Goal: Information Seeking & Learning: Find specific fact

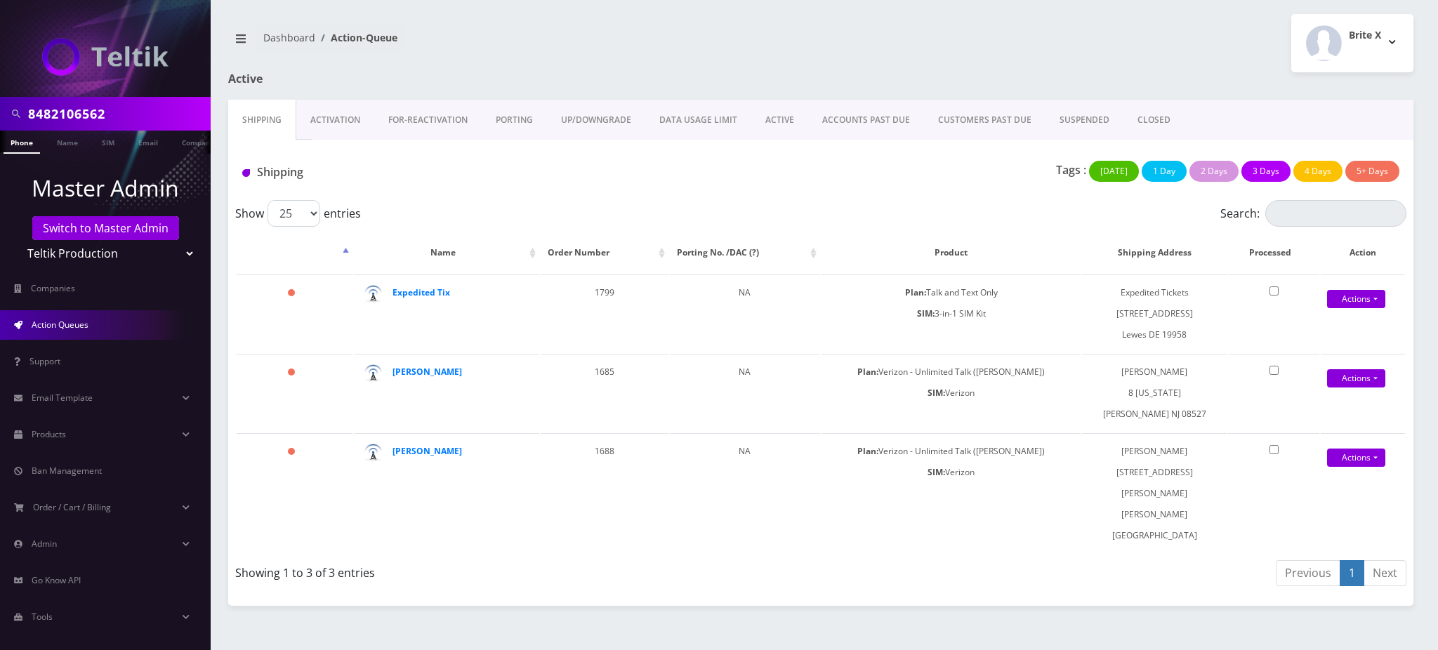
click at [101, 114] on body "8482106562 Phone Name SIM Email Company Customer Master Admin Switch to Master …" at bounding box center [719, 325] width 1438 height 650
drag, startPoint x: 118, startPoint y: 112, endPoint x: 0, endPoint y: 76, distance: 123.3
click at [0, 76] on nav "8482106562 Phone Name SIM Email Company Customer Master Admin Switch to Master …" at bounding box center [105, 325] width 211 height 650
paste input "7187303853"
type input "7187303853"
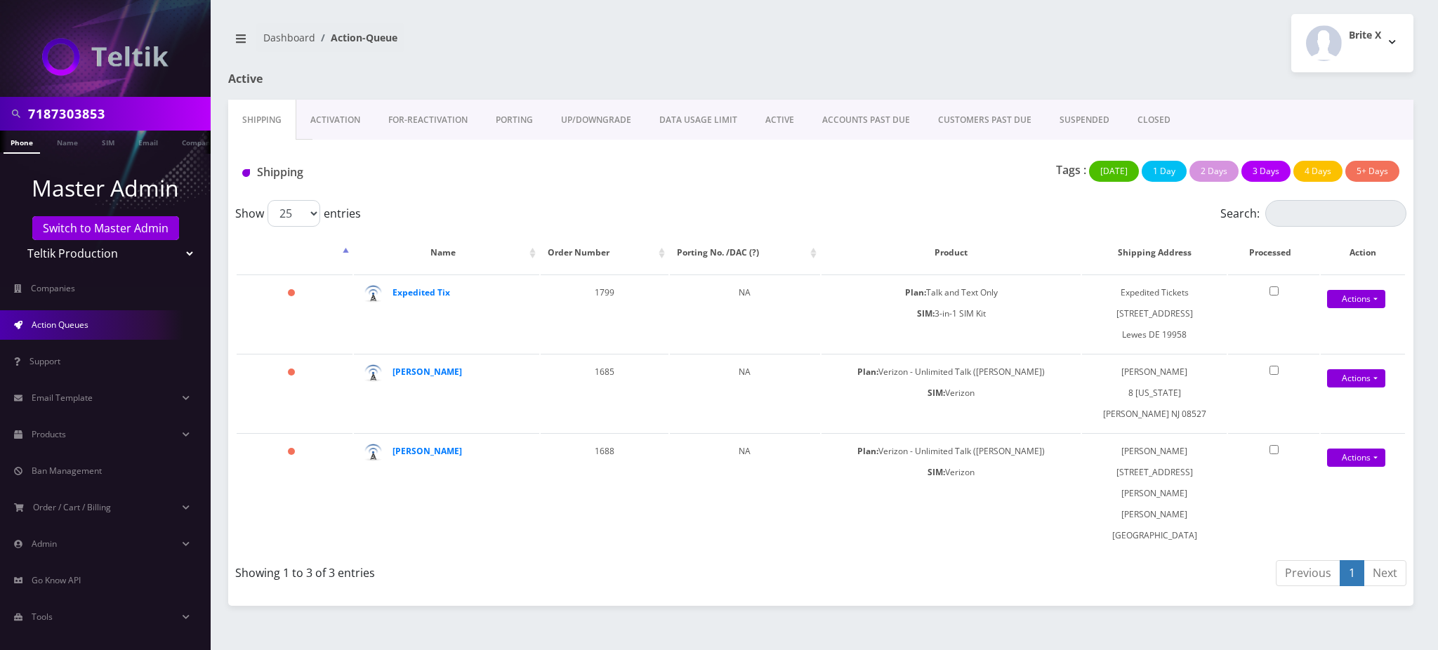
click at [22, 143] on link "Phone" at bounding box center [22, 142] width 37 height 23
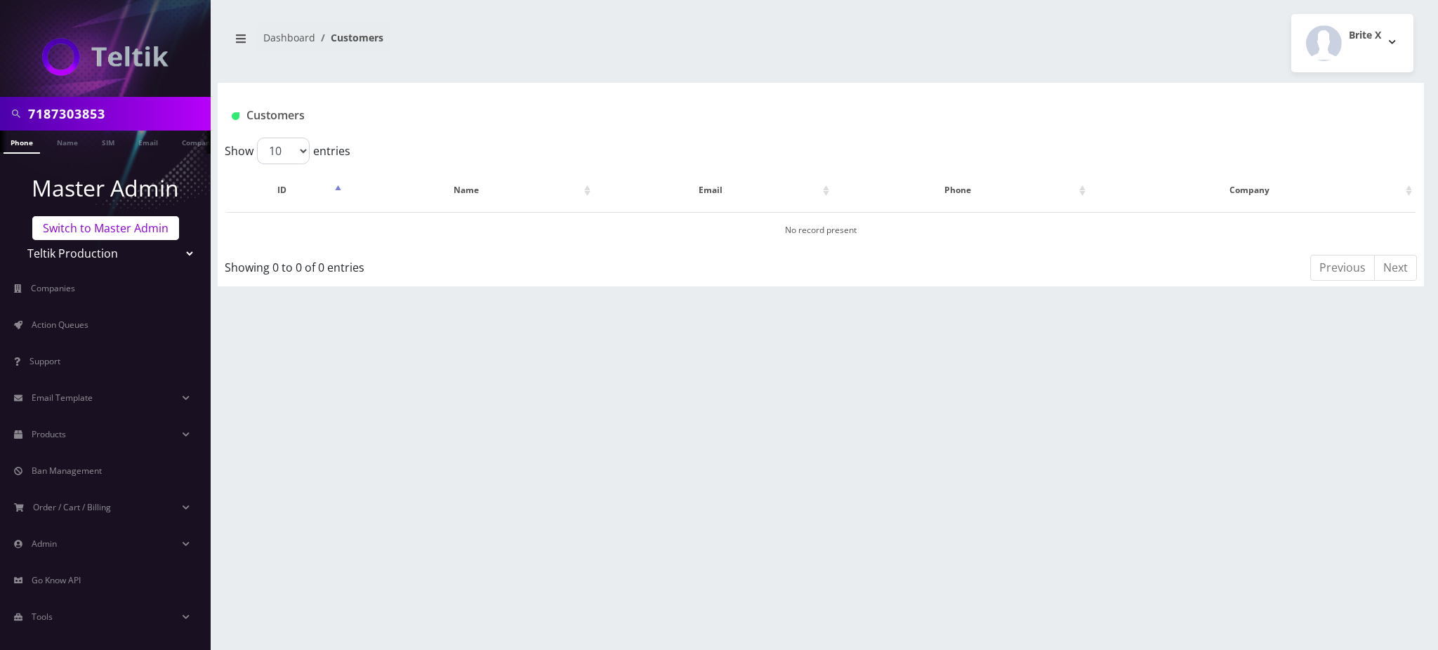
click at [115, 231] on link "Switch to Master Admin" at bounding box center [105, 228] width 147 height 24
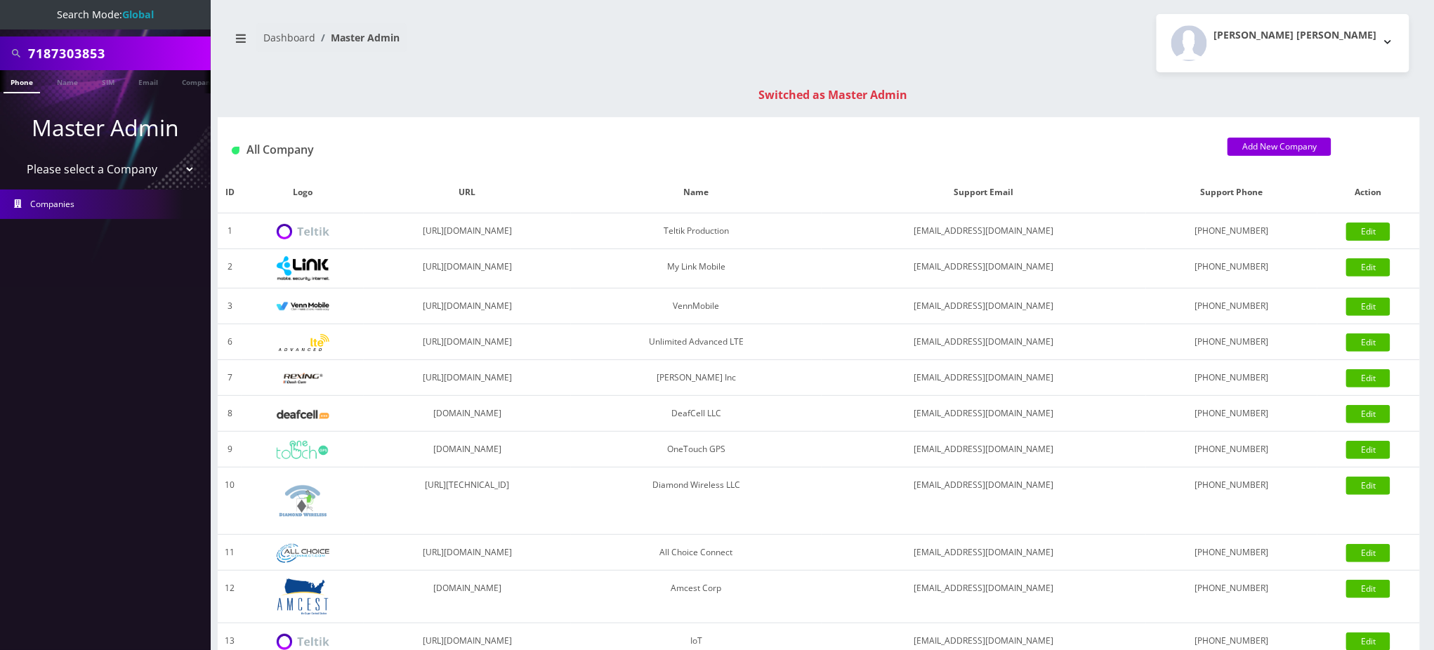
click at [13, 84] on li at bounding box center [7, 84] width 14 height 35
click at [20, 83] on link "Phone" at bounding box center [22, 81] width 37 height 23
drag, startPoint x: 138, startPoint y: 53, endPoint x: 0, endPoint y: 46, distance: 137.8
click at [0, 46] on div "7187303853" at bounding box center [105, 54] width 211 height 34
paste input "[EMAIL_ADDRESS][DOMAIN_NAME]"
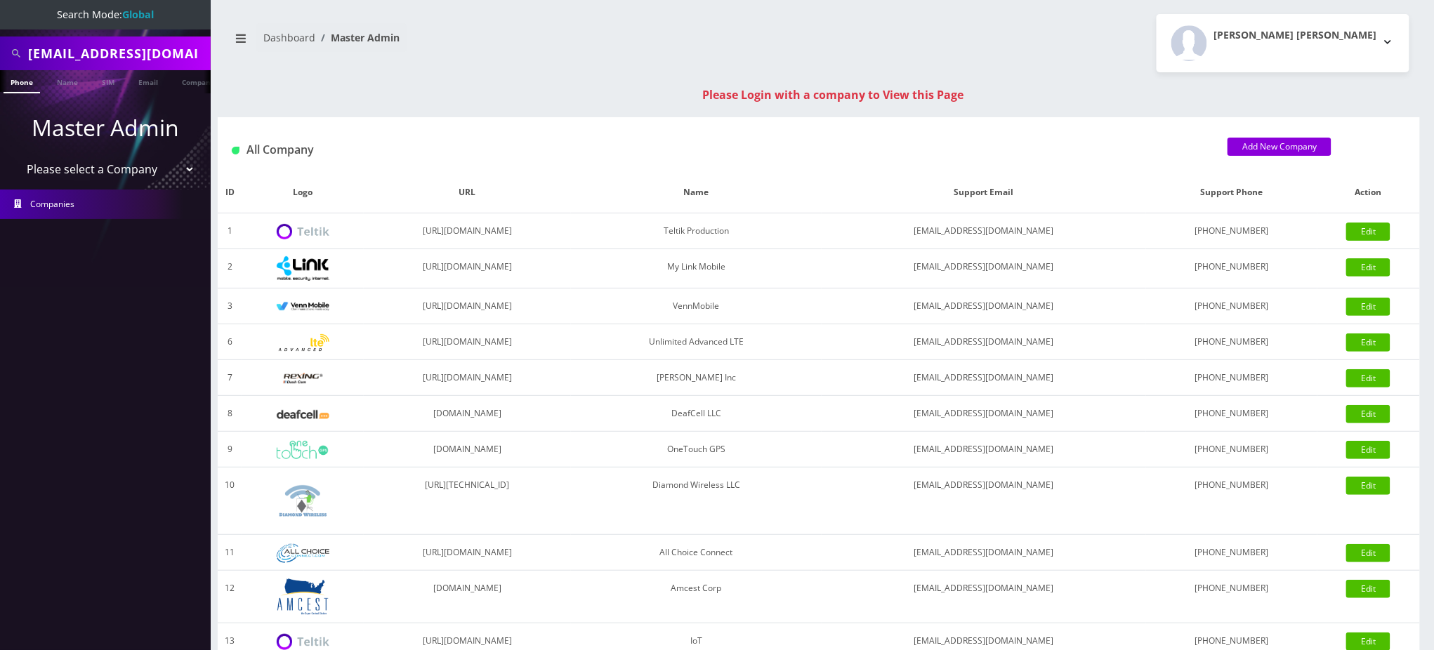
scroll to position [0, 30]
type input "[EMAIL_ADDRESS][DOMAIN_NAME]"
click at [148, 81] on link "Email" at bounding box center [148, 81] width 34 height 23
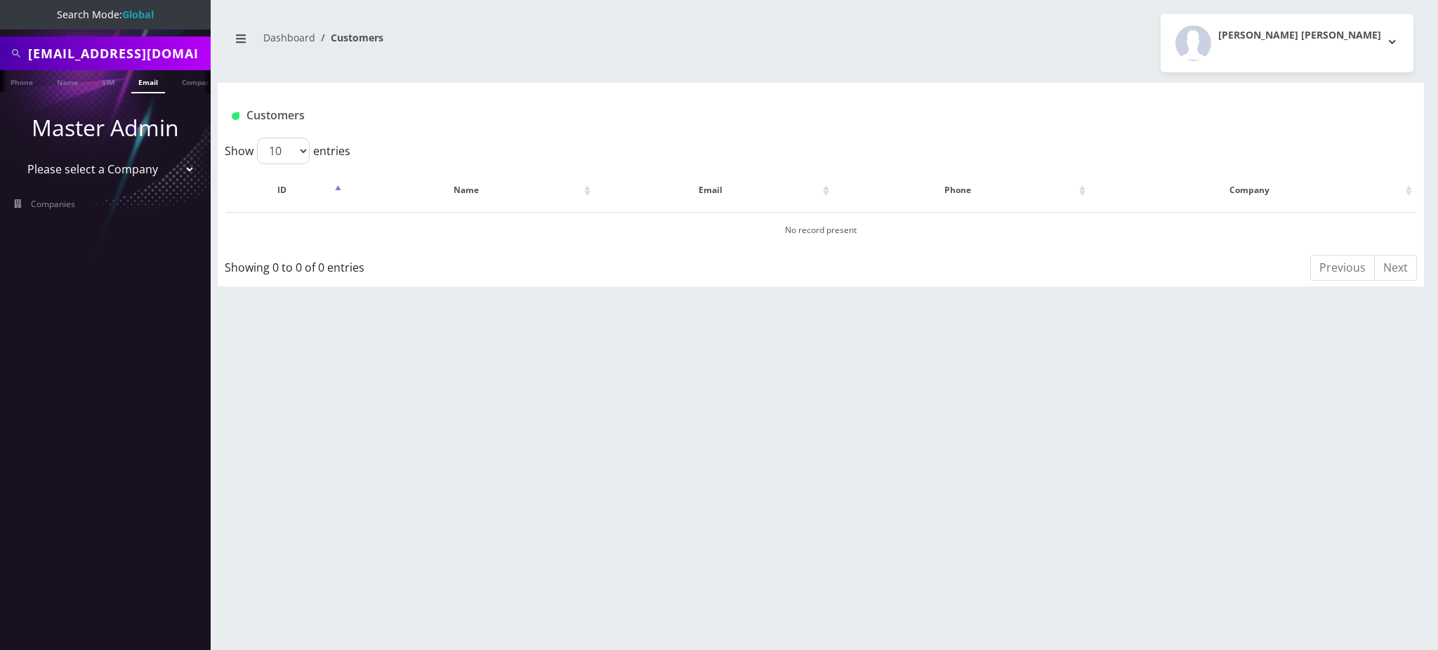
click at [147, 81] on link "Email" at bounding box center [148, 81] width 34 height 23
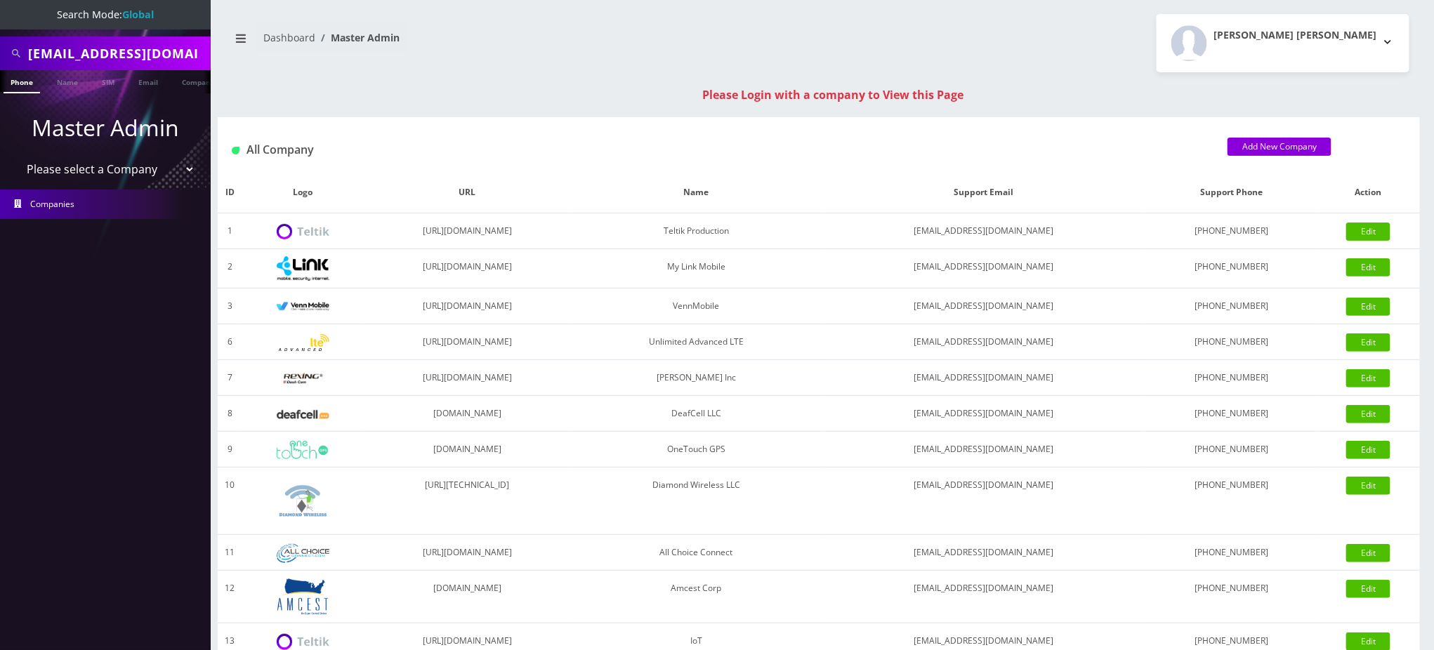
click at [121, 56] on input "[EMAIL_ADDRESS][DOMAIN_NAME]" at bounding box center [117, 53] width 179 height 27
paste input "Paulo Margolis"
type input "Paulo Margolis"
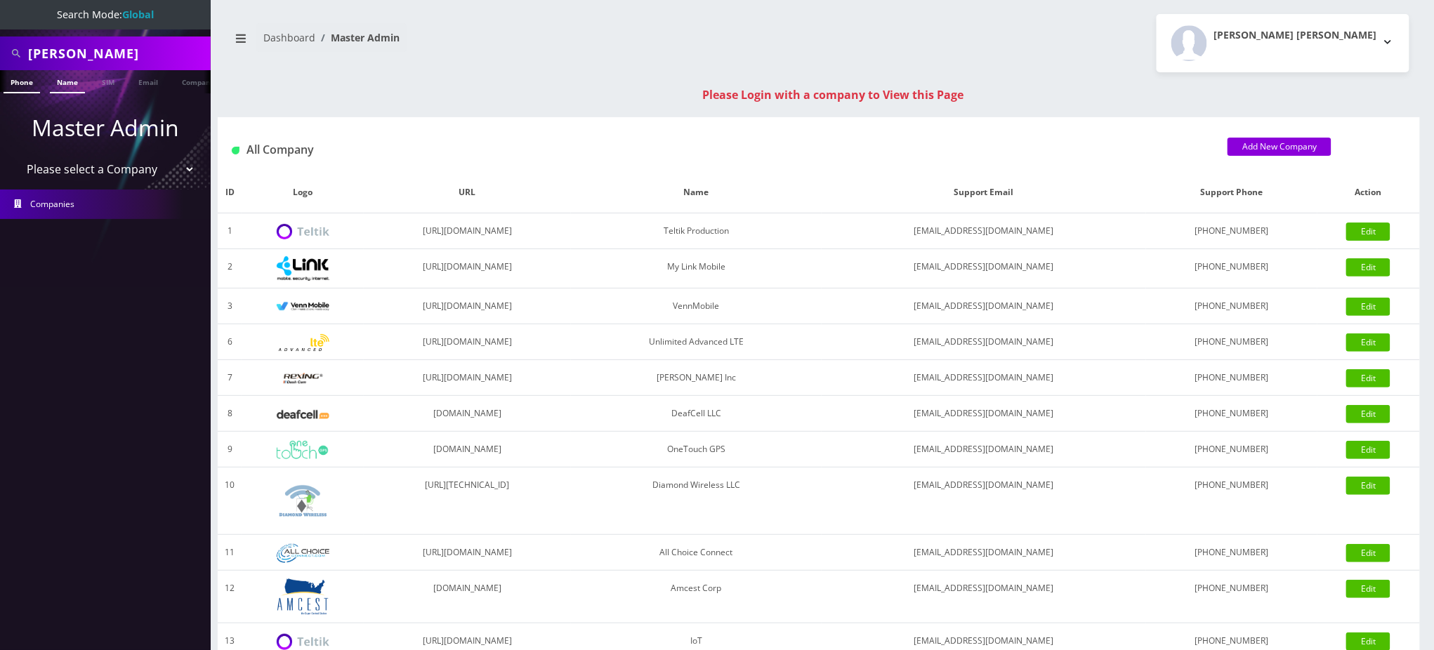
click at [62, 78] on link "Name" at bounding box center [67, 81] width 35 height 23
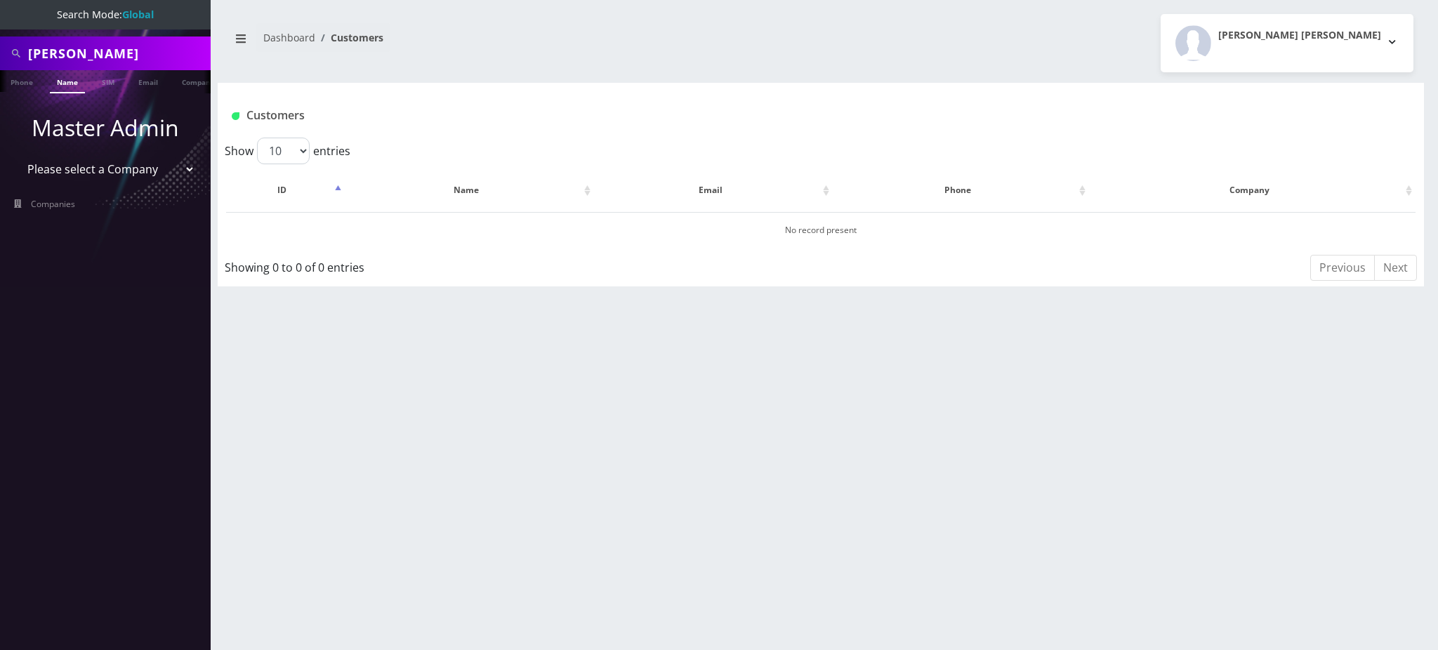
click at [39, 51] on input "Paulo Margolis" at bounding box center [117, 53] width 179 height 27
type input "Margolis"
drag, startPoint x: 110, startPoint y: 64, endPoint x: 0, endPoint y: 55, distance: 109.8
click at [0, 55] on div "Margolis" at bounding box center [105, 54] width 211 height 34
